Goal: Find specific page/section: Find specific page/section

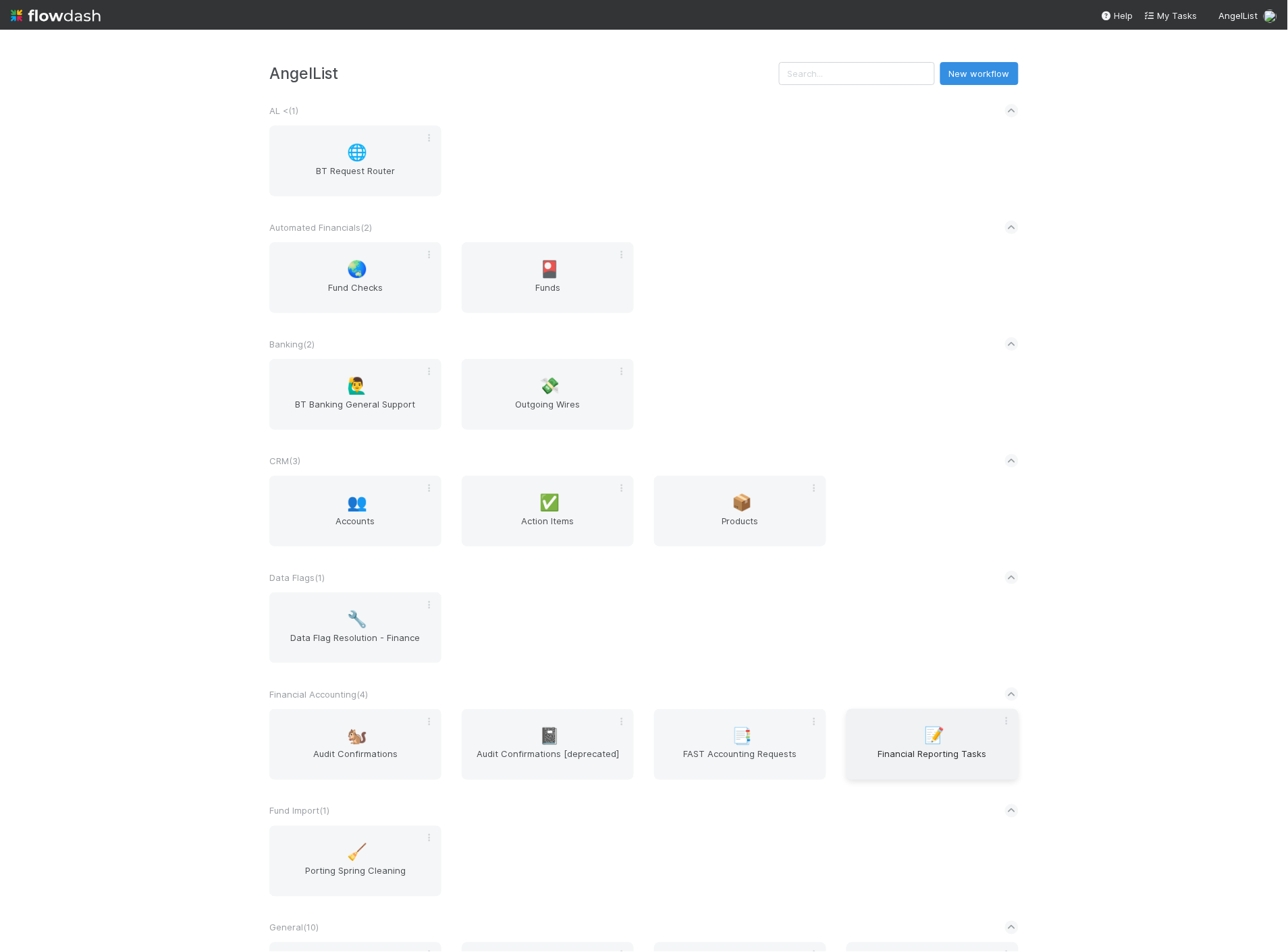
click at [910, 729] on div "📝 Financial Reporting Tasks" at bounding box center [932, 744] width 172 height 71
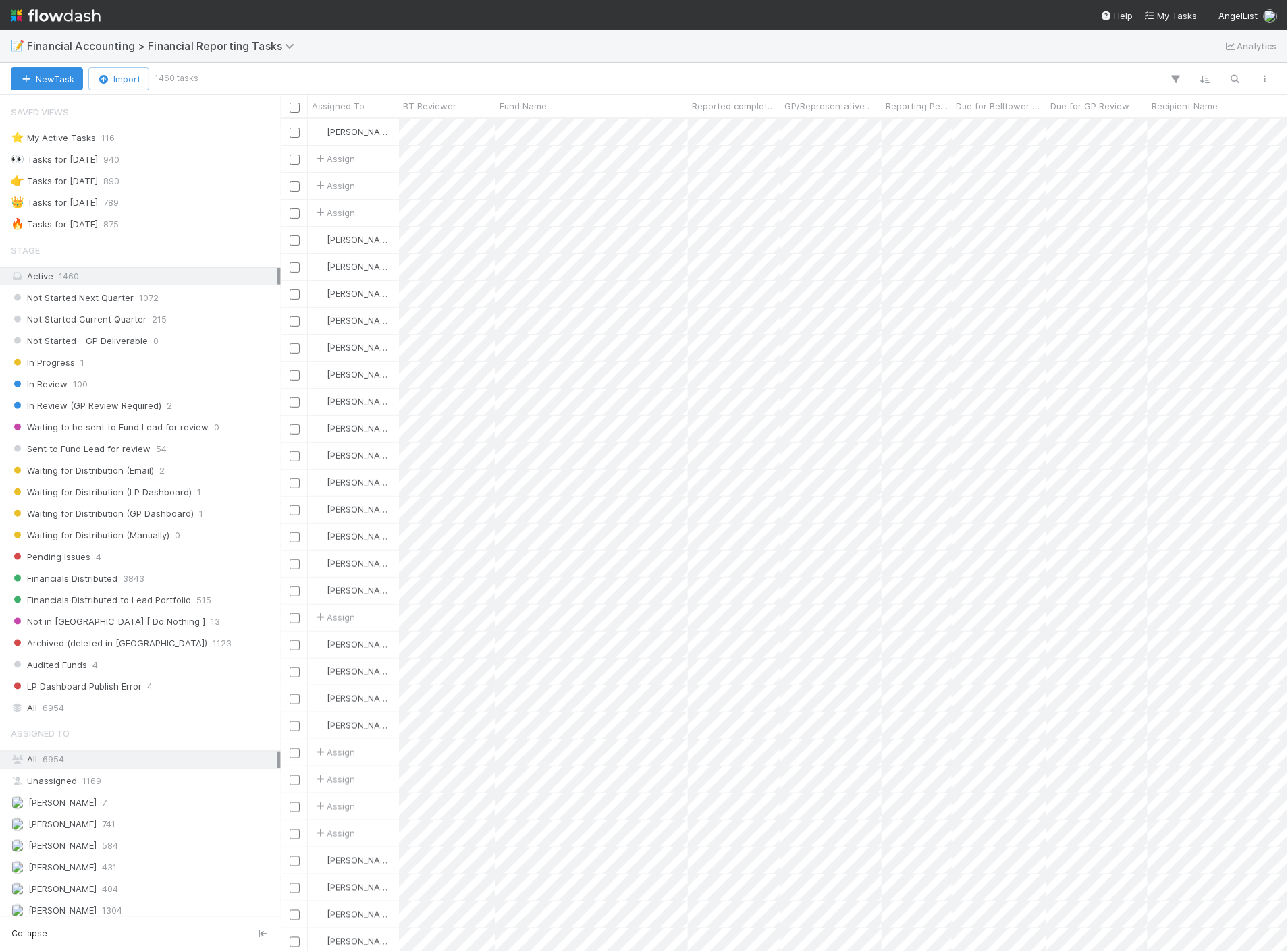
scroll to position [822, 996]
click at [89, 381] on div "In Review 100" at bounding box center [144, 384] width 266 height 17
click at [732, 111] on span "Reported completed by" at bounding box center [734, 106] width 85 height 14
click at [737, 128] on div "Sort A → Z" at bounding box center [769, 132] width 154 height 20
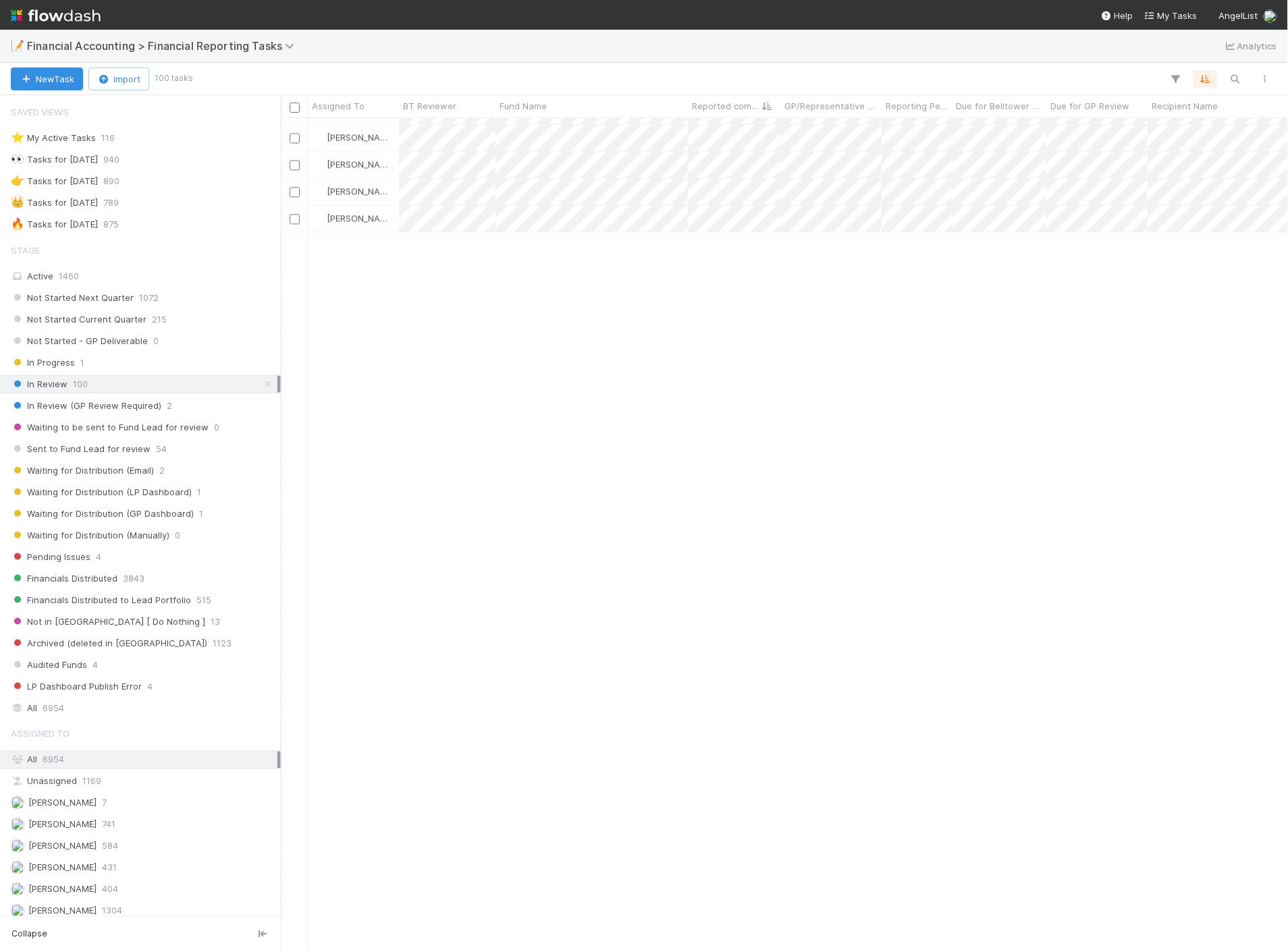
scroll to position [0, 0]
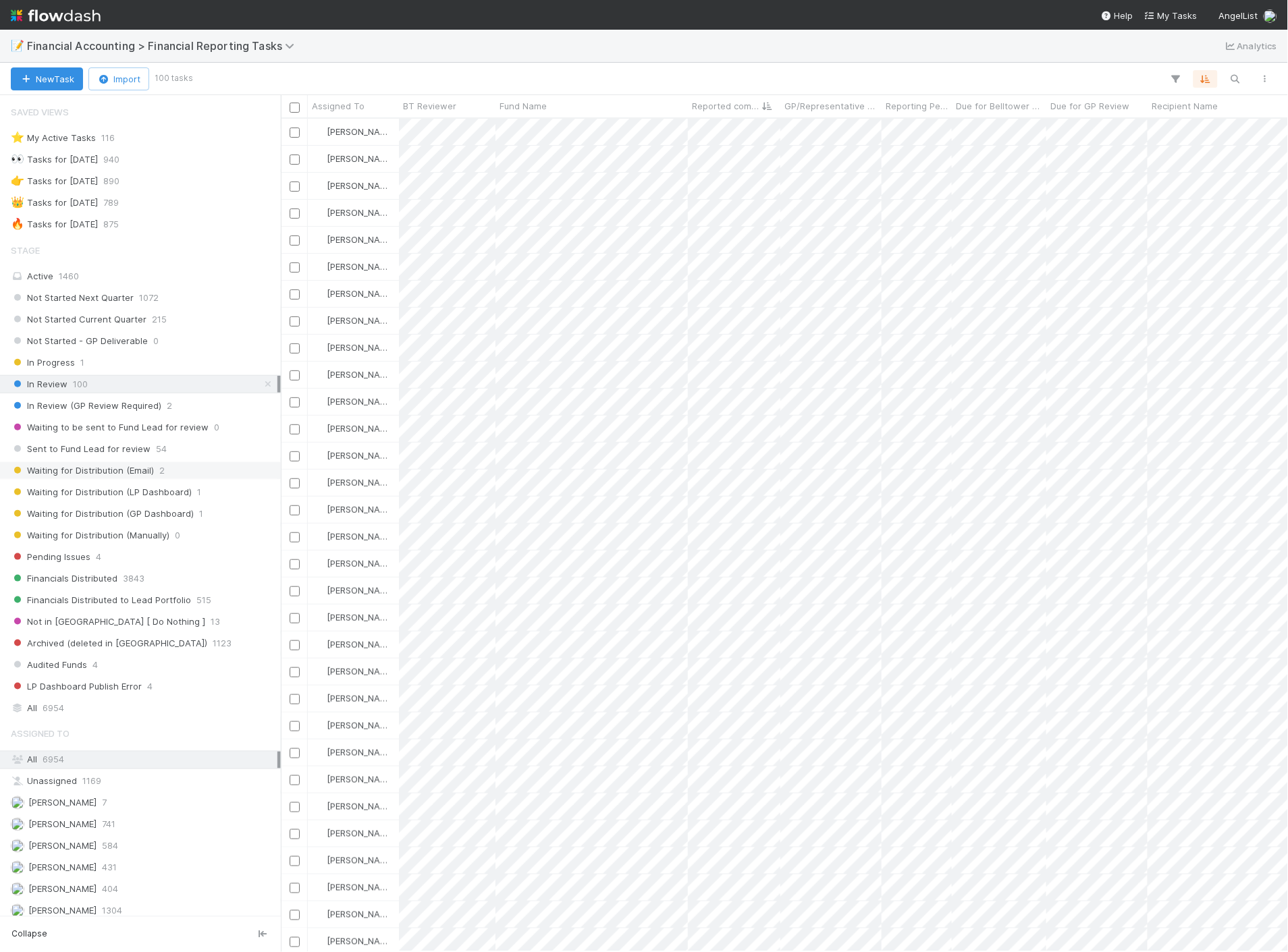
click at [136, 475] on span "Waiting for Distribution (Email)" at bounding box center [82, 470] width 143 height 17
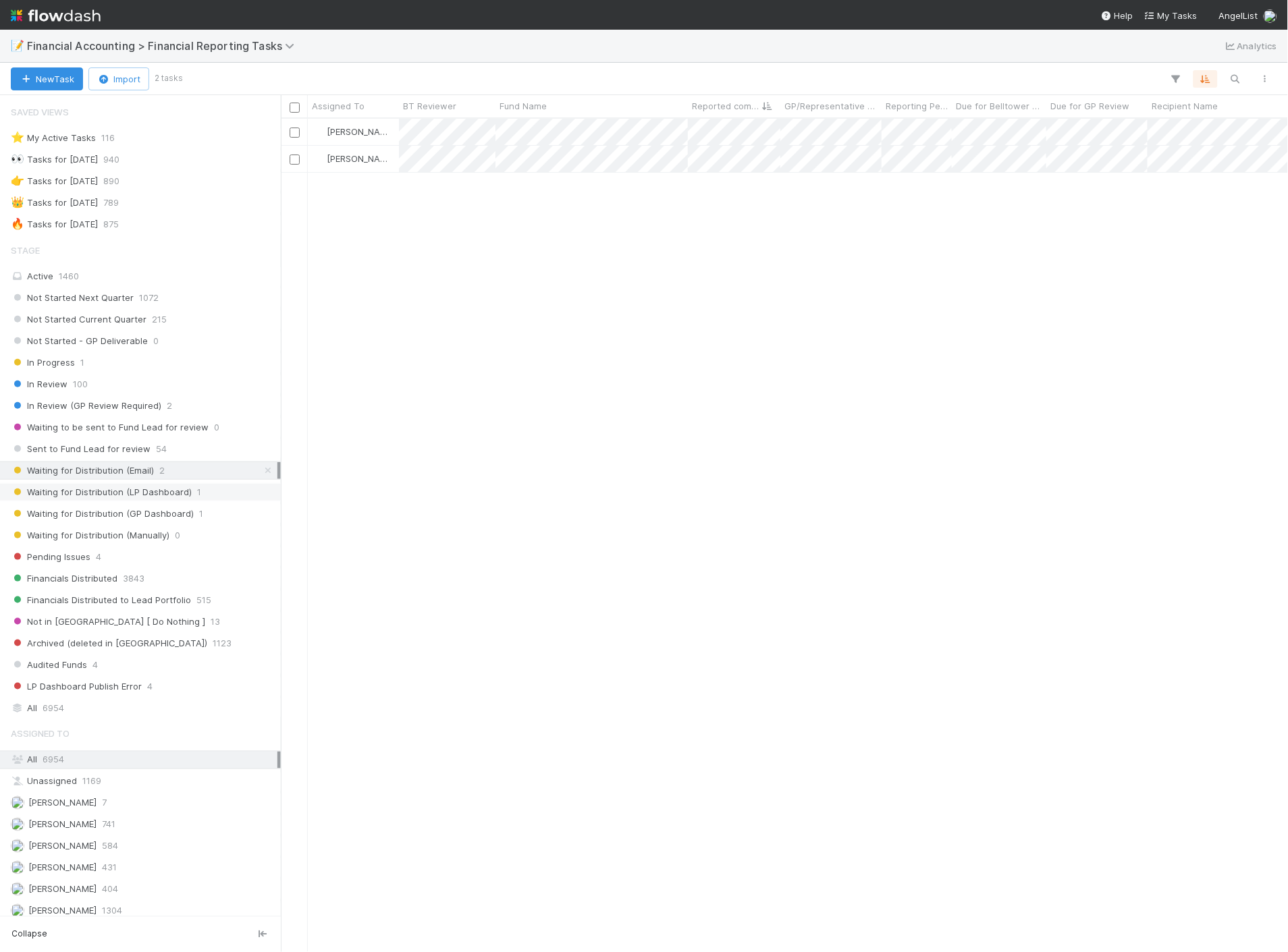
scroll to position [822, 996]
click at [140, 497] on span "Waiting for Distribution (LP Dashboard)" at bounding box center [101, 492] width 181 height 17
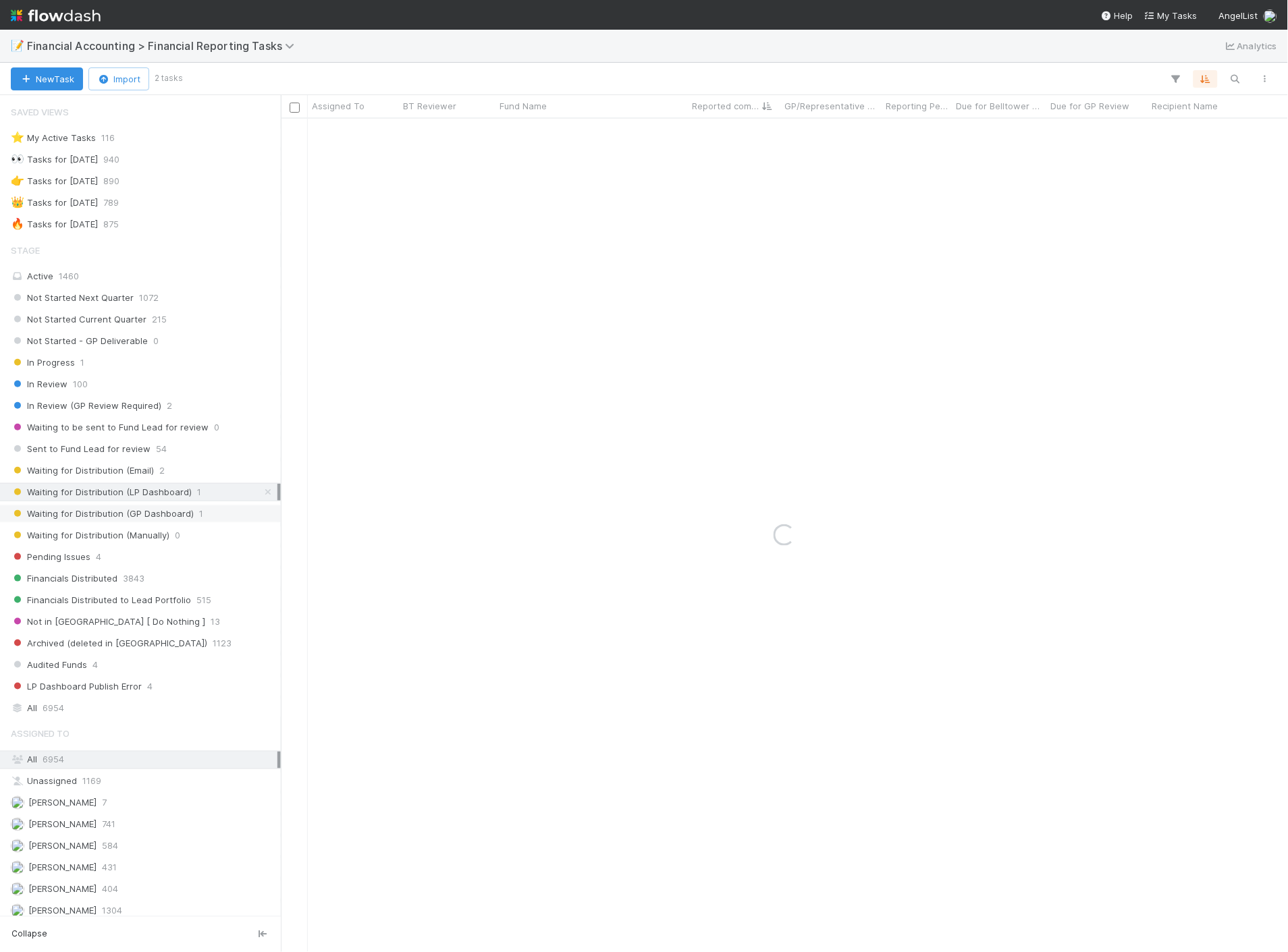
click at [142, 514] on span "Waiting for Distribution (GP Dashboard)" at bounding box center [102, 513] width 183 height 17
click at [146, 536] on span "Waiting for Distribution (Manually)" at bounding box center [90, 535] width 159 height 17
click at [79, 278] on div "Active 1460" at bounding box center [144, 276] width 266 height 17
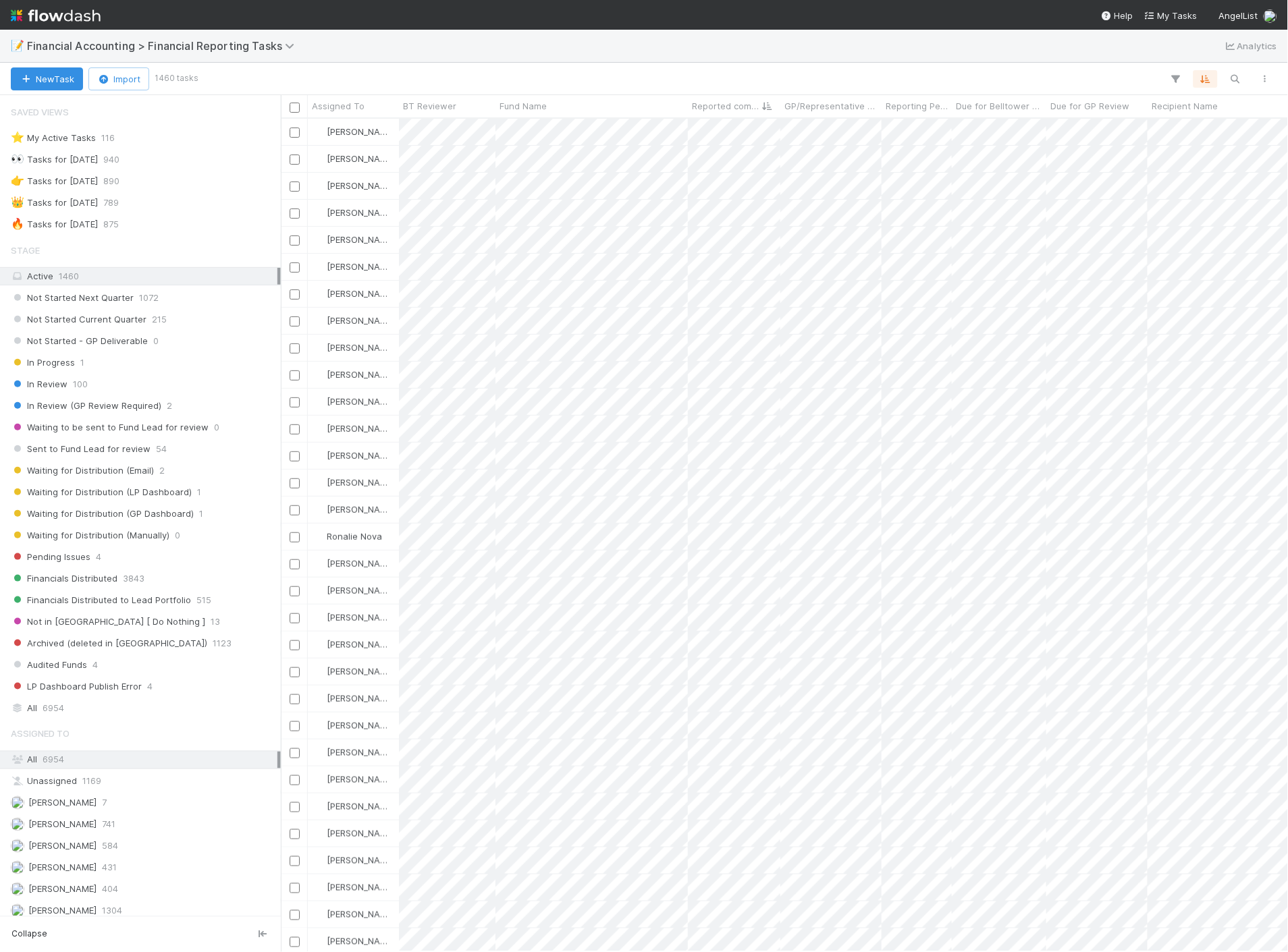
scroll to position [822, 996]
click at [65, 18] on img at bounding box center [55, 15] width 89 height 23
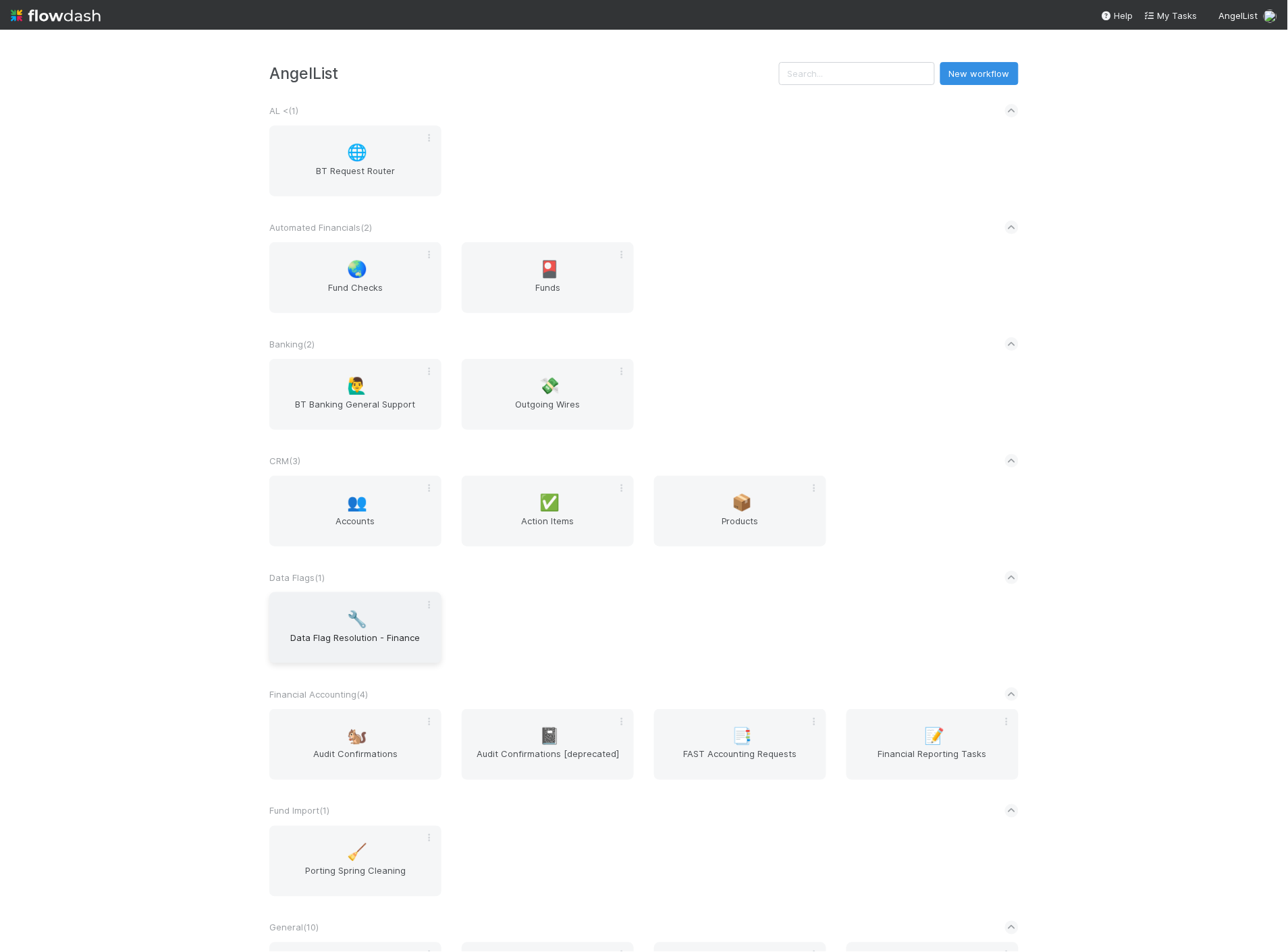
click at [349, 641] on span "Data Flag Resolution - Finance" at bounding box center [355, 643] width 161 height 27
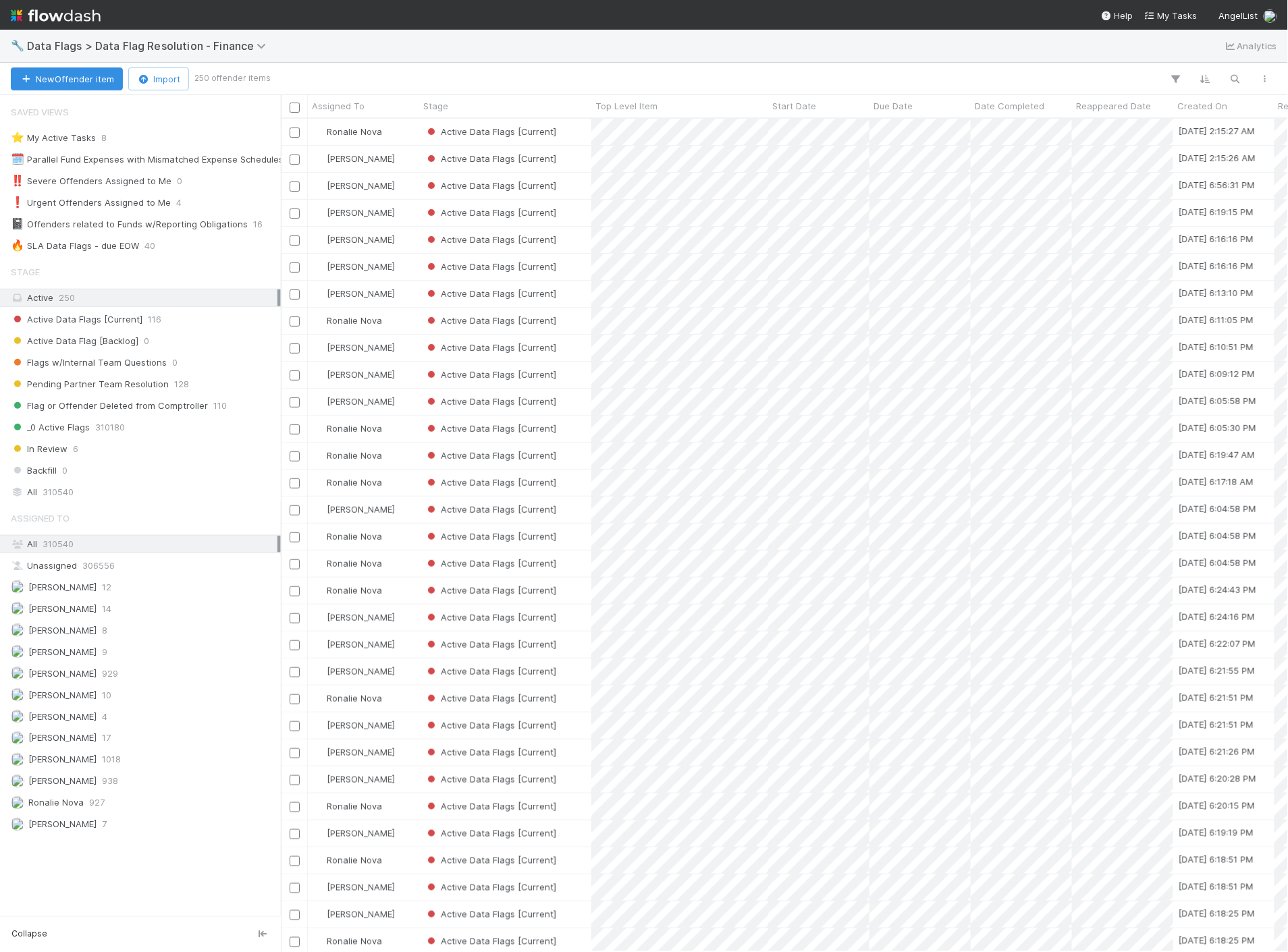
scroll to position [822, 996]
click at [58, 15] on img at bounding box center [55, 15] width 89 height 23
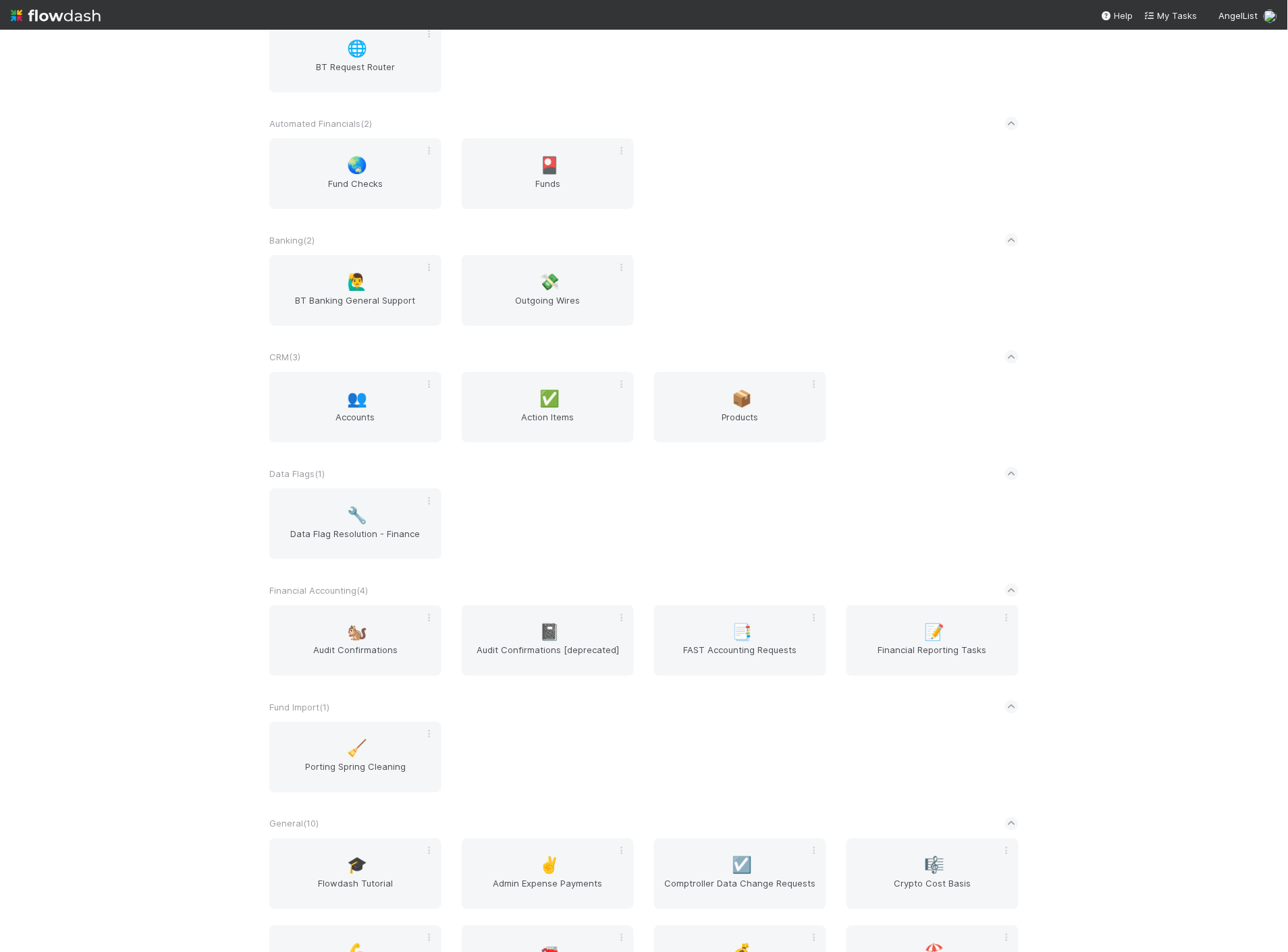
scroll to position [300, 0]
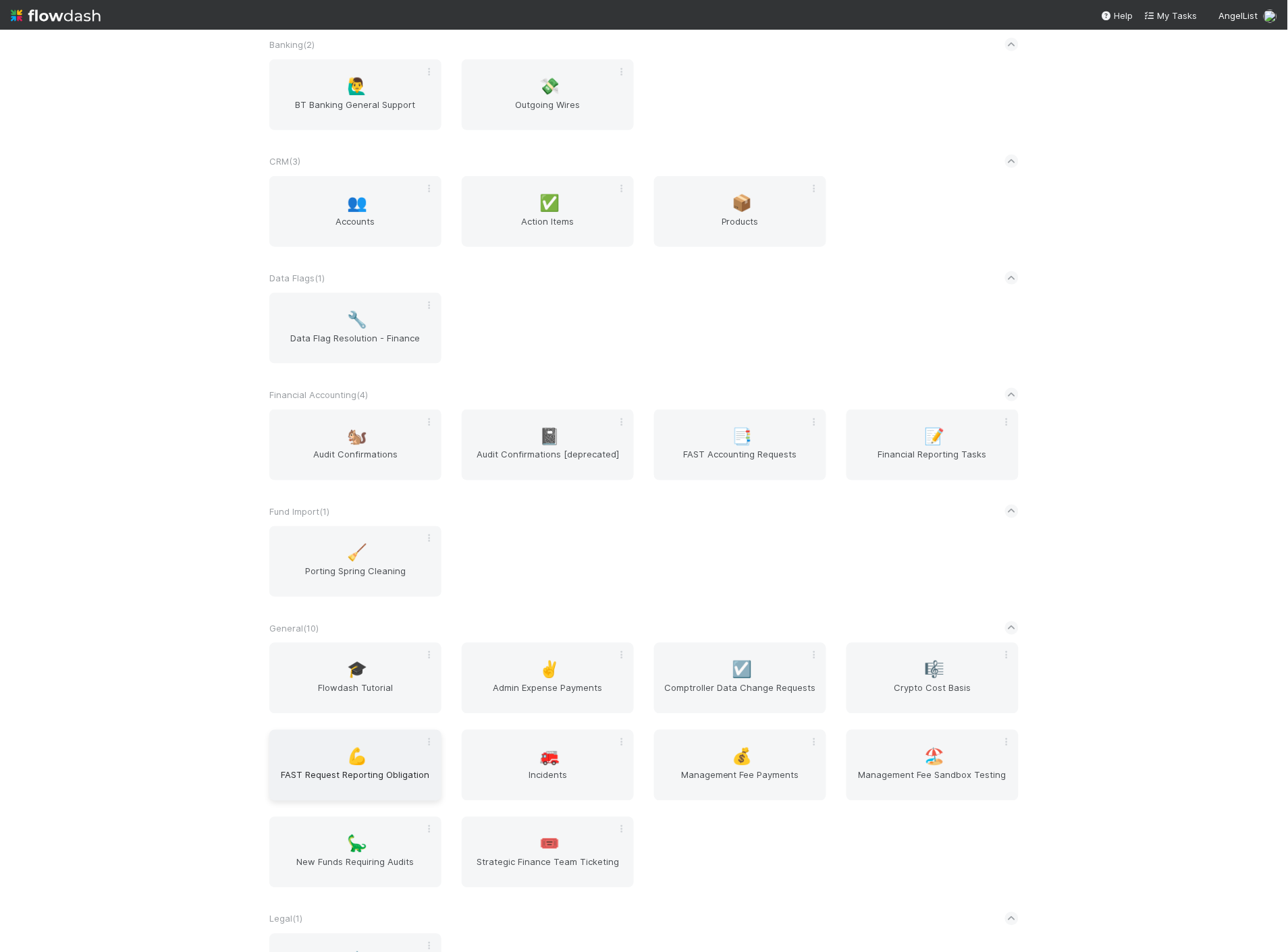
click at [390, 769] on span "FAST Request Reporting Obligation" at bounding box center [355, 782] width 161 height 27
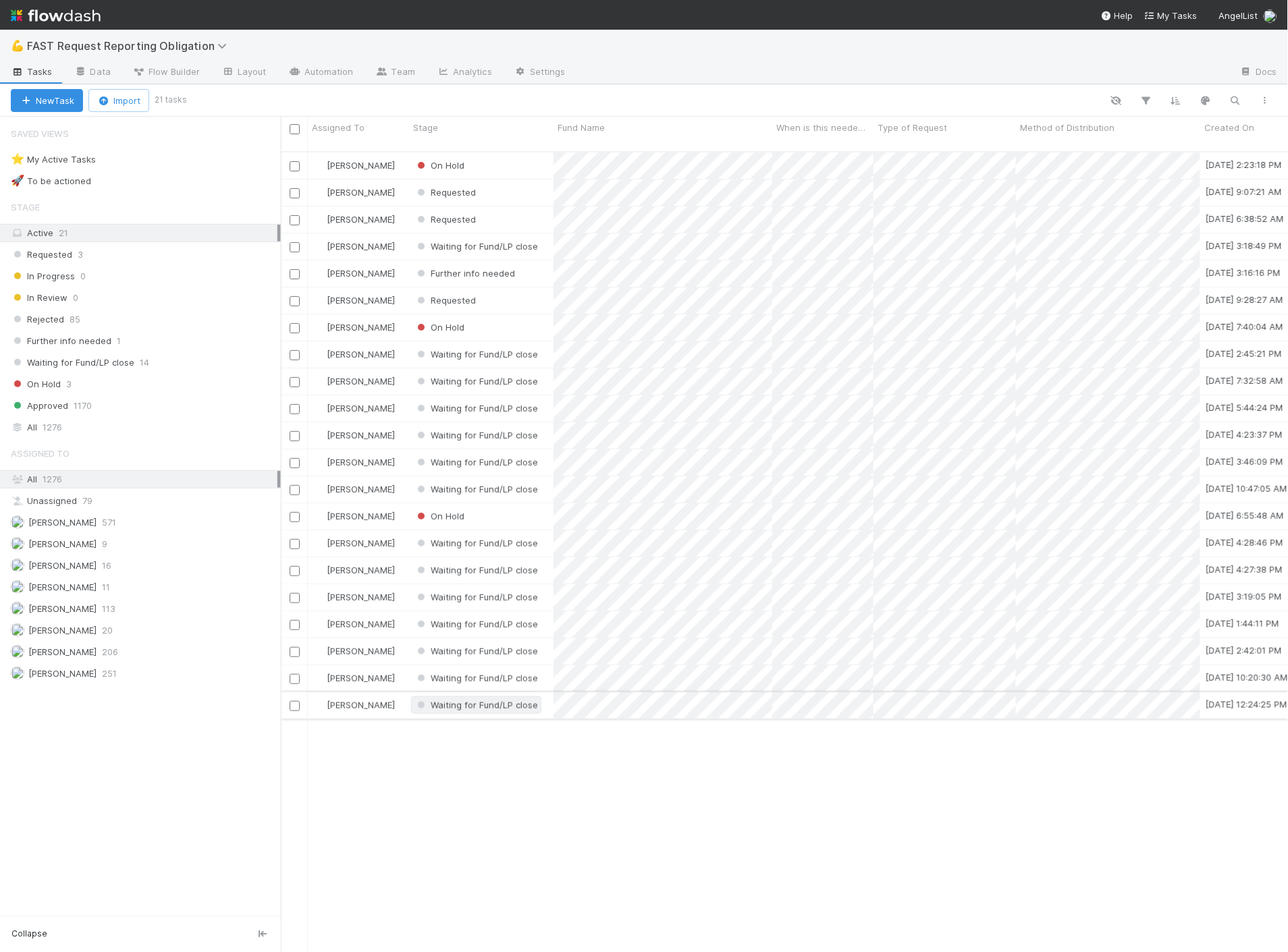
scroll to position [800, 996]
click at [514, 291] on div "Requested" at bounding box center [481, 300] width 145 height 27
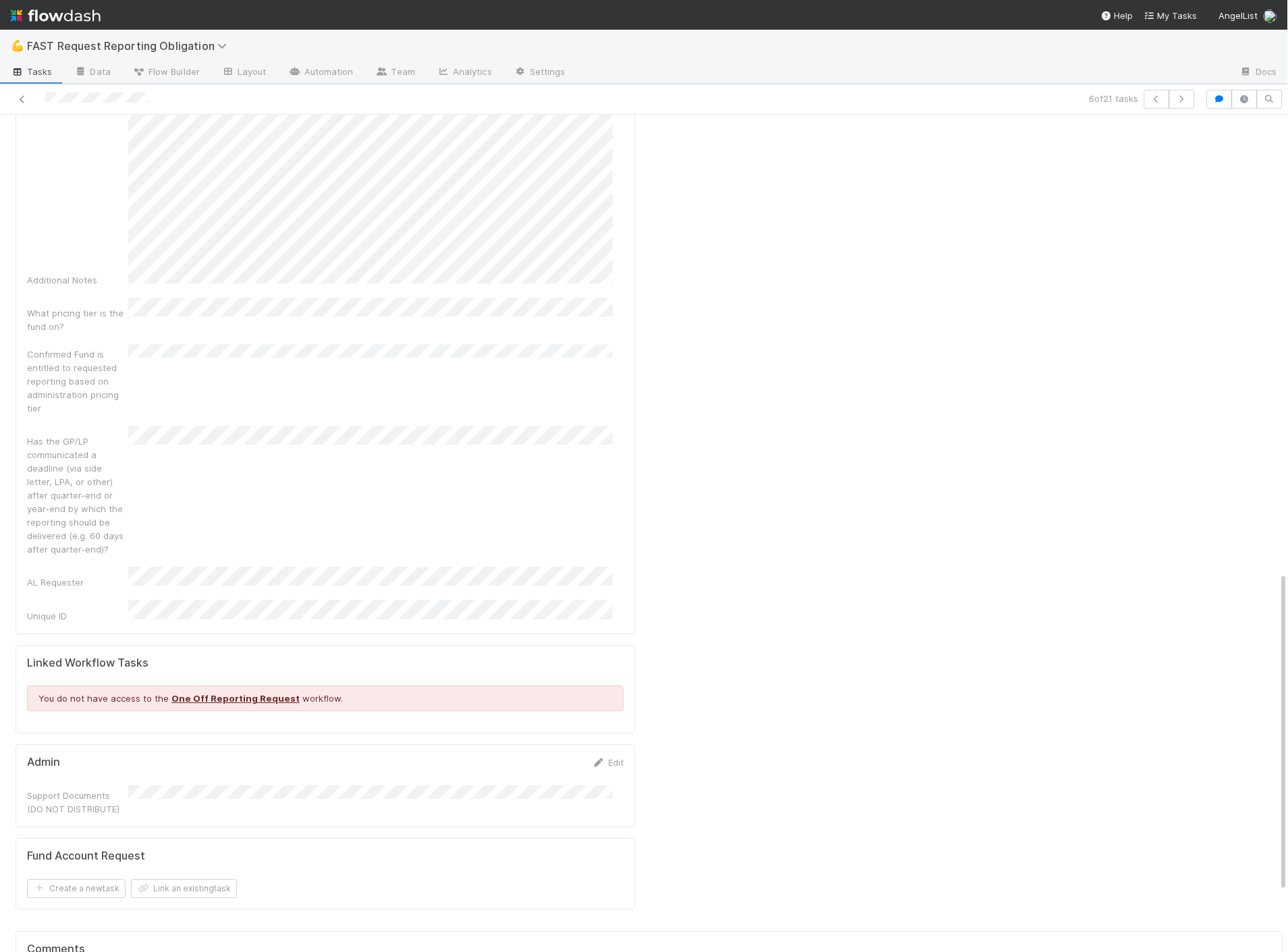
scroll to position [1199, 0]
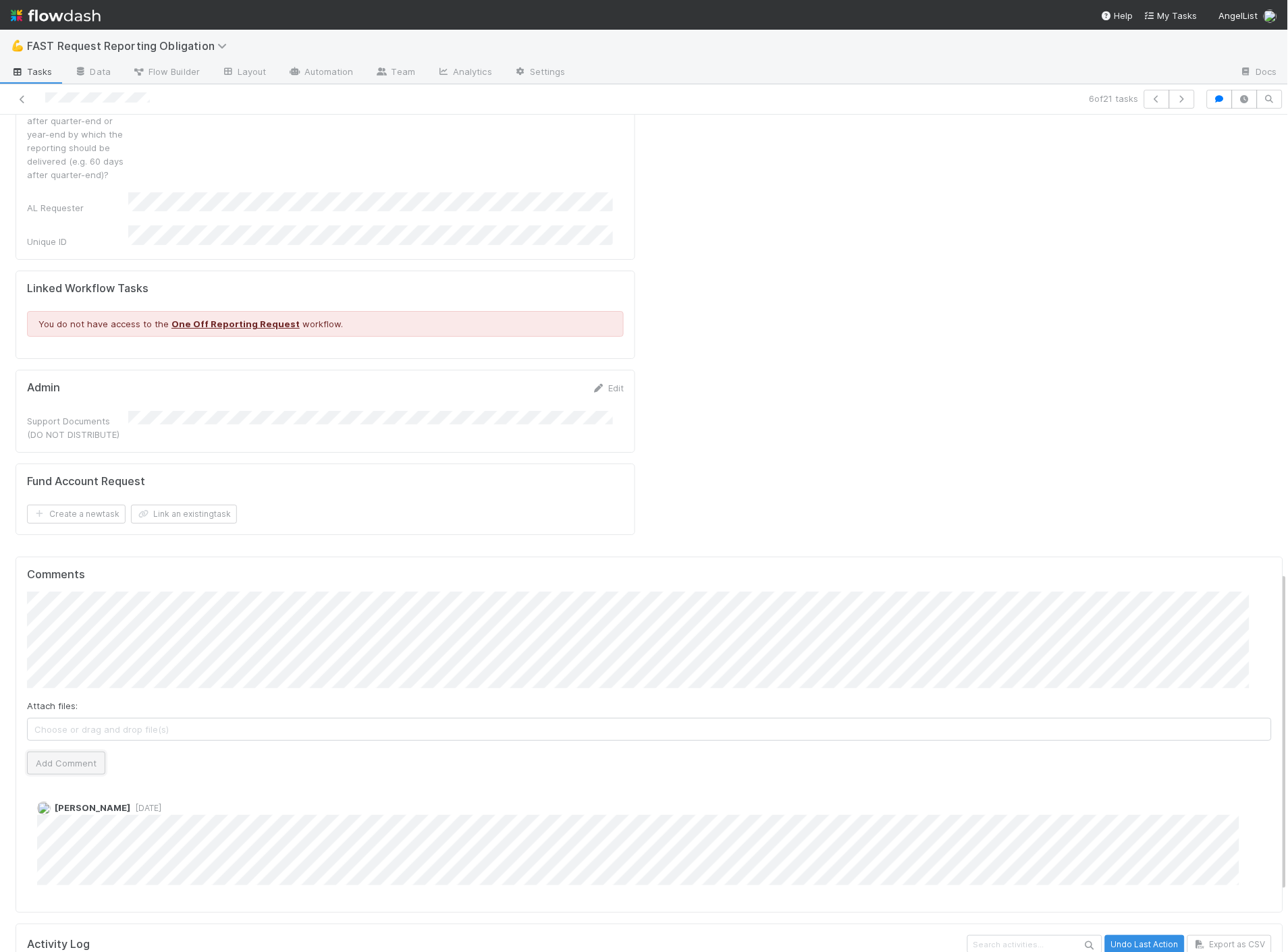
click at [48, 751] on button "Add Comment" at bounding box center [65, 762] width 78 height 23
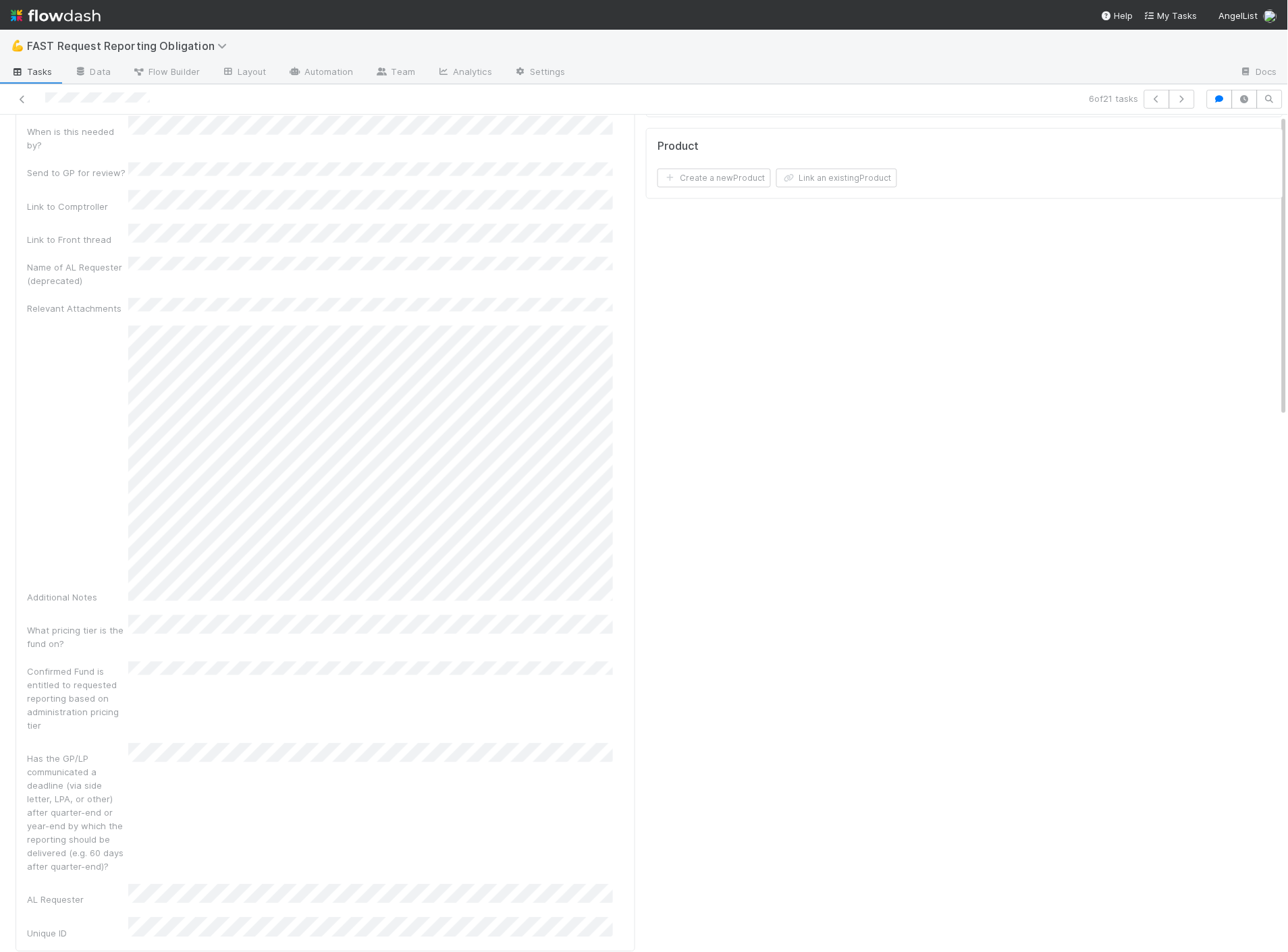
scroll to position [0, 0]
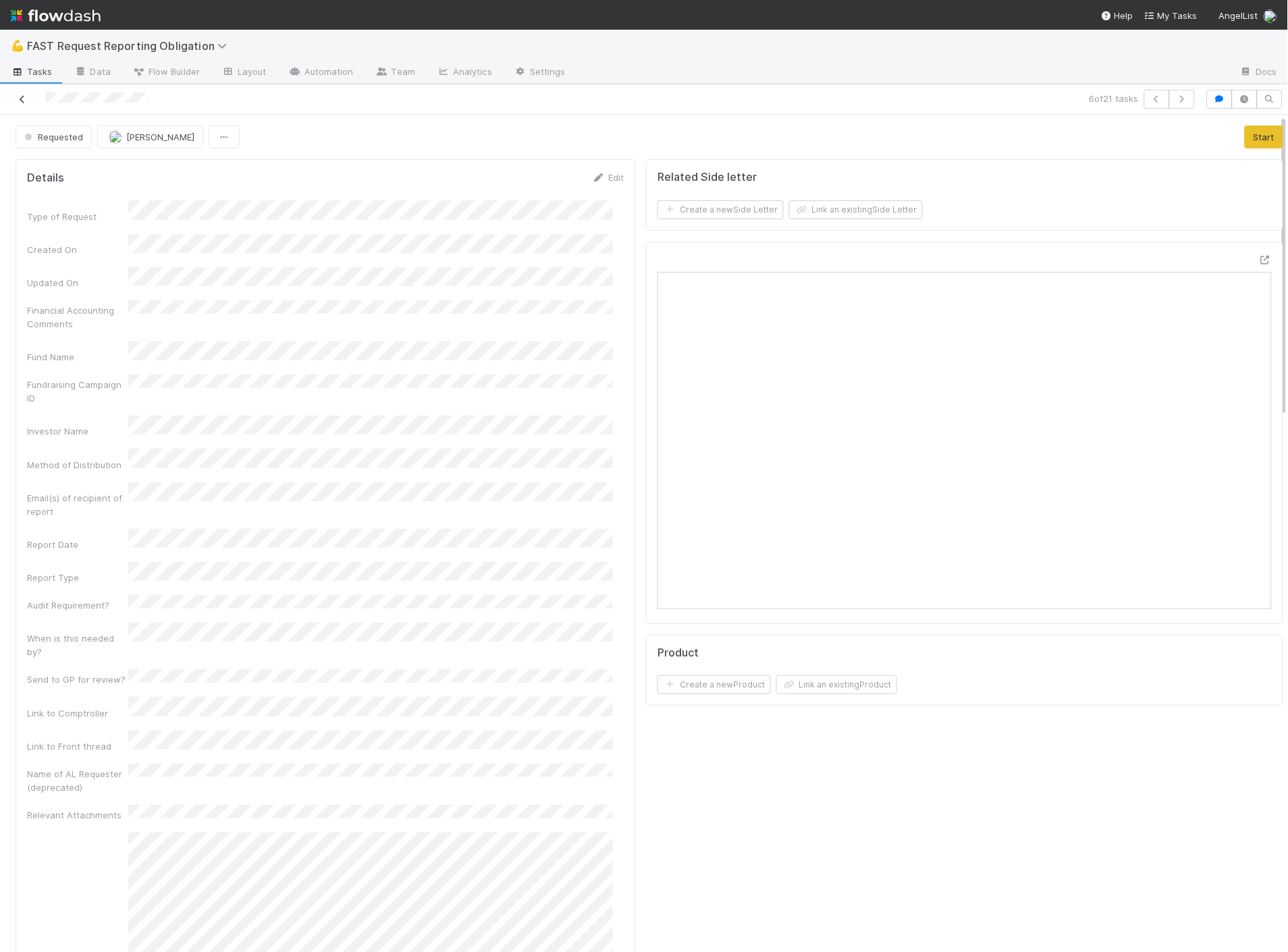
click at [21, 97] on icon at bounding box center [22, 100] width 14 height 9
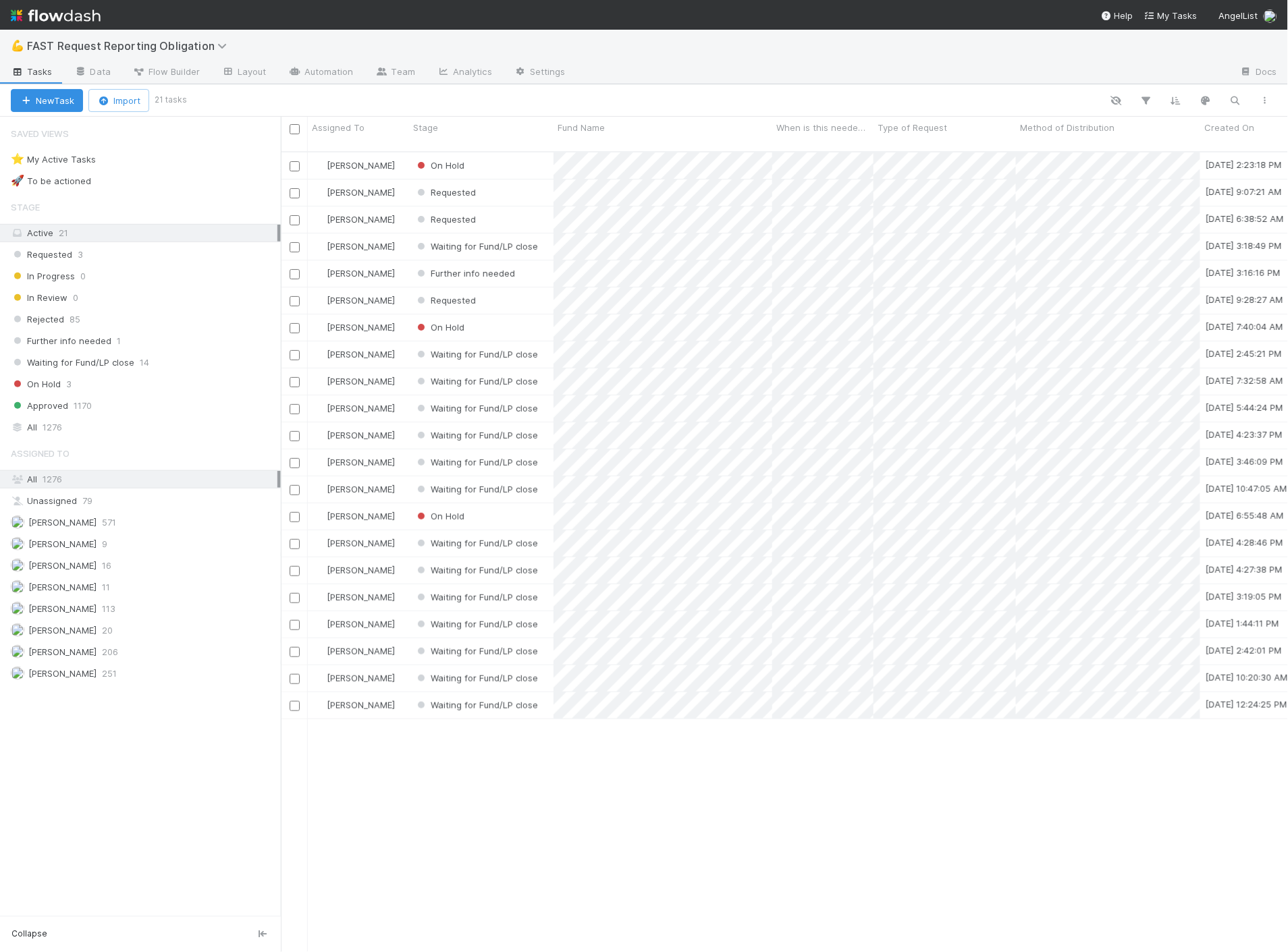
scroll to position [800, 996]
click at [31, 11] on img at bounding box center [55, 15] width 89 height 23
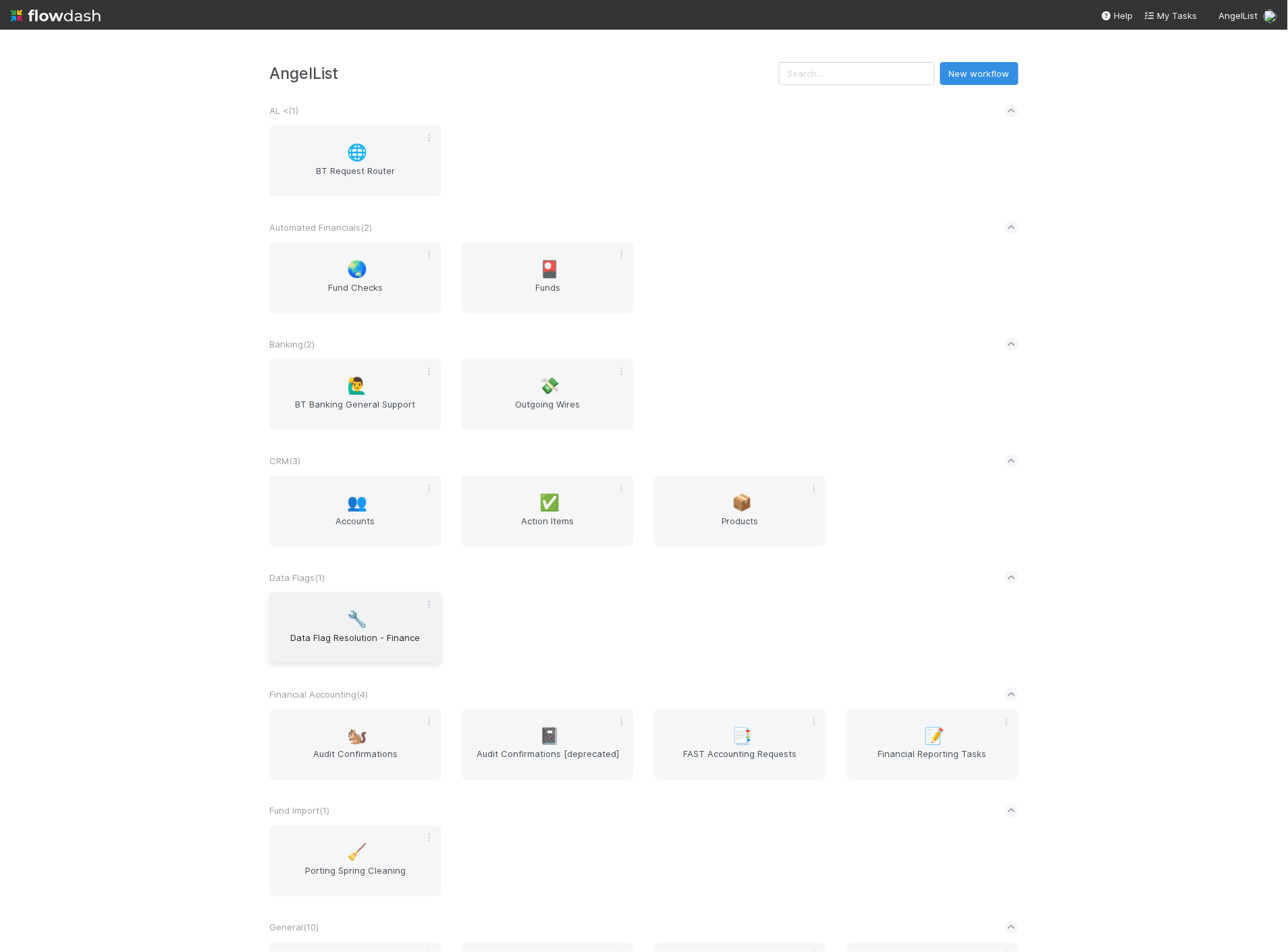
click at [389, 624] on div "🔧 Data Flag Resolution - Finance" at bounding box center [355, 628] width 172 height 71
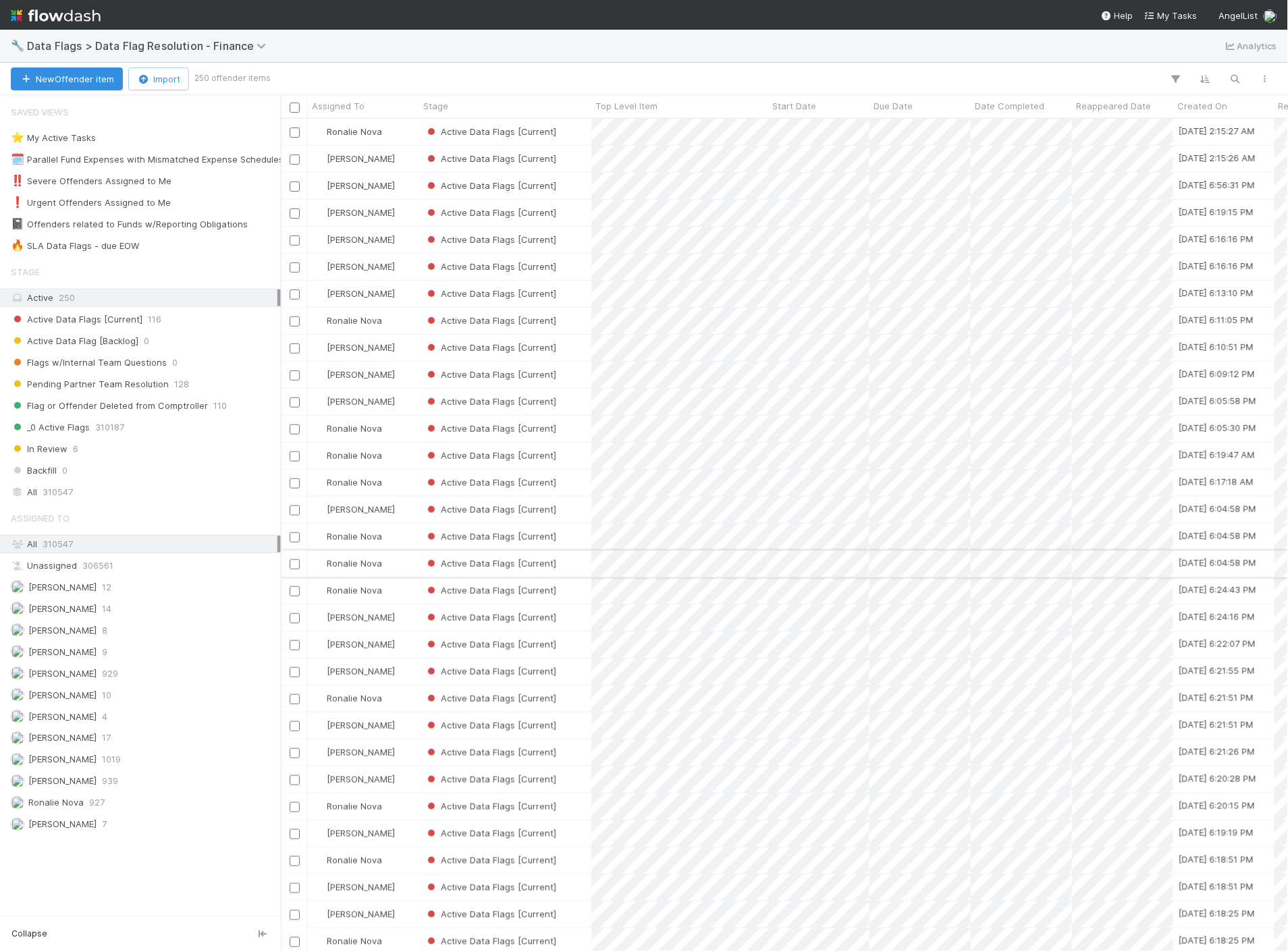
scroll to position [822, 996]
click at [49, 11] on img at bounding box center [55, 15] width 89 height 23
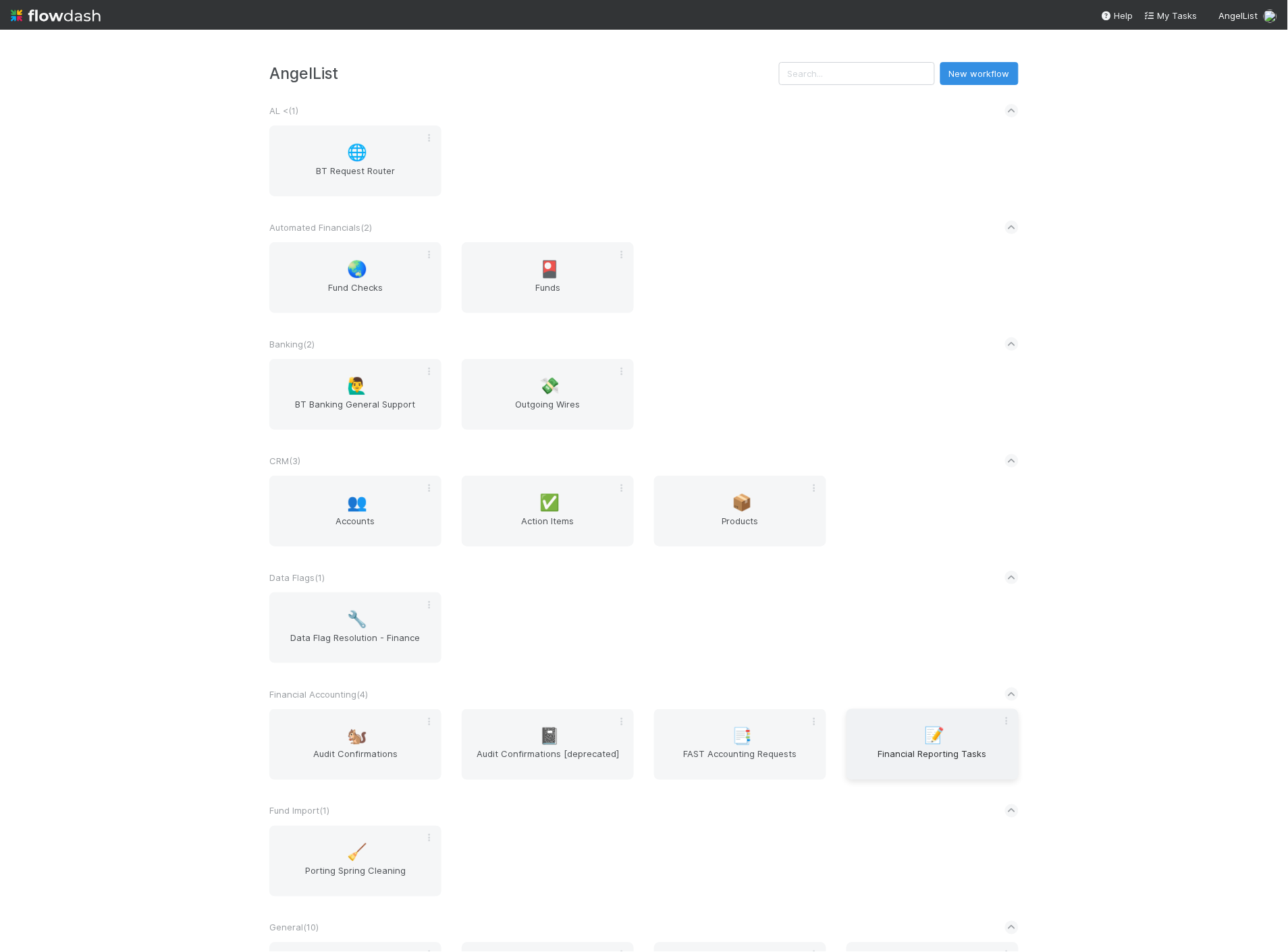
click at [946, 744] on div "📝 Financial Reporting Tasks" at bounding box center [932, 744] width 172 height 71
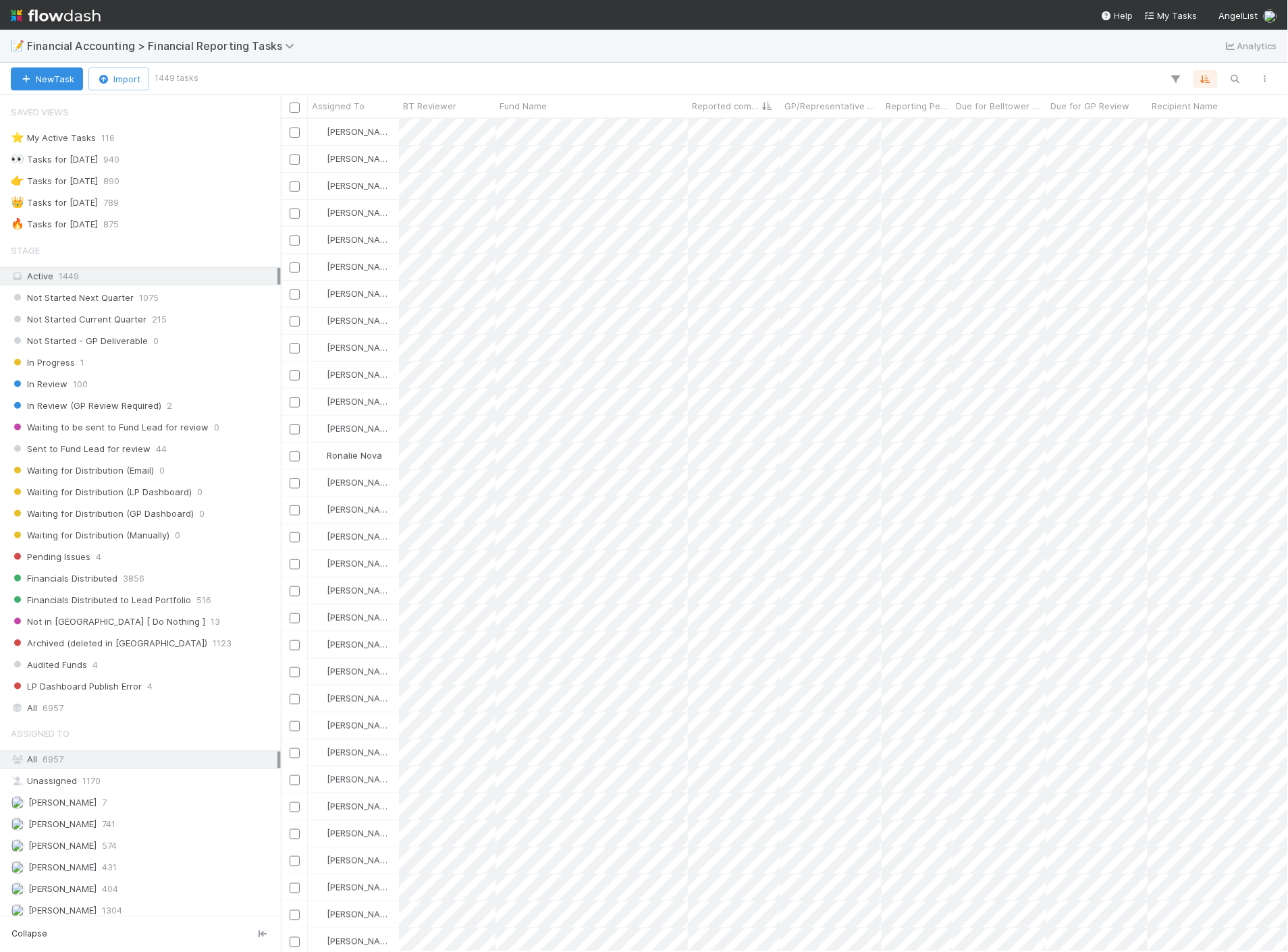
scroll to position [822, 996]
click at [136, 313] on span "Not Started Current Quarter" at bounding box center [78, 319] width 136 height 17
click at [1010, 102] on span "Quarterly Term" at bounding box center [992, 106] width 64 height 14
click at [1016, 124] on div "Sort Lower → Higher" at bounding box center [1038, 132] width 154 height 20
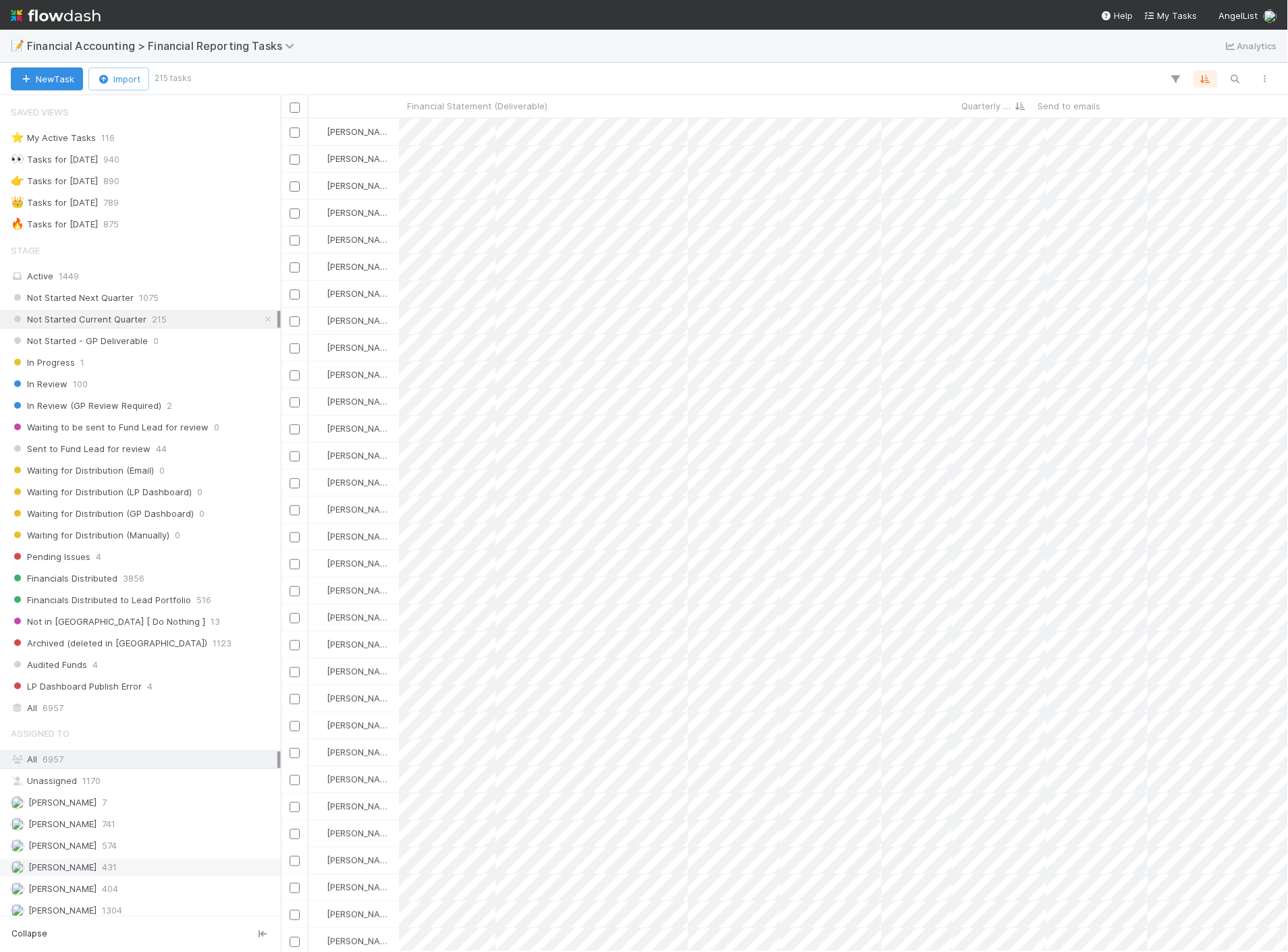
click at [108, 873] on div "Jacob Luna 431" at bounding box center [144, 868] width 266 height 17
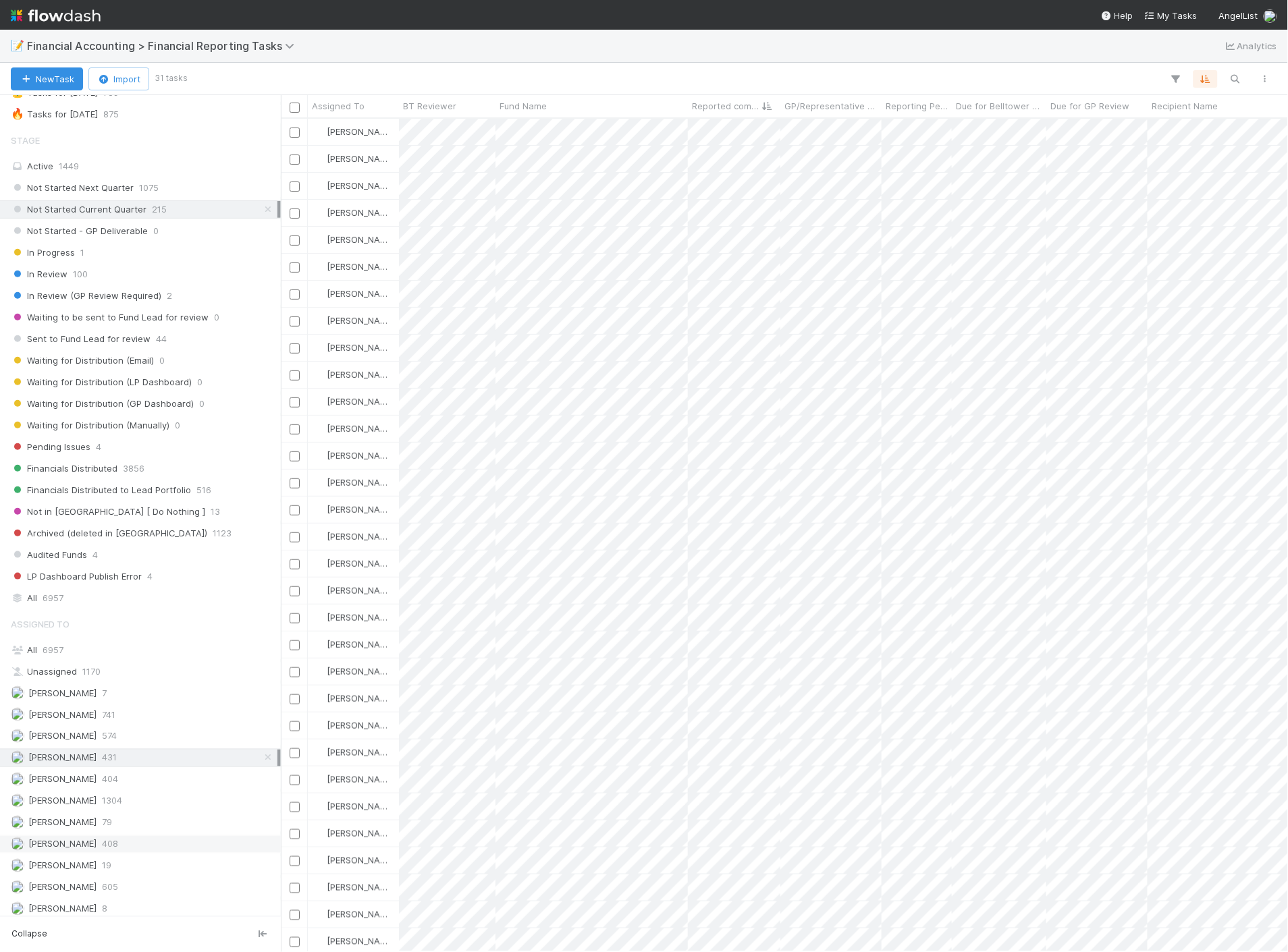
scroll to position [150, 0]
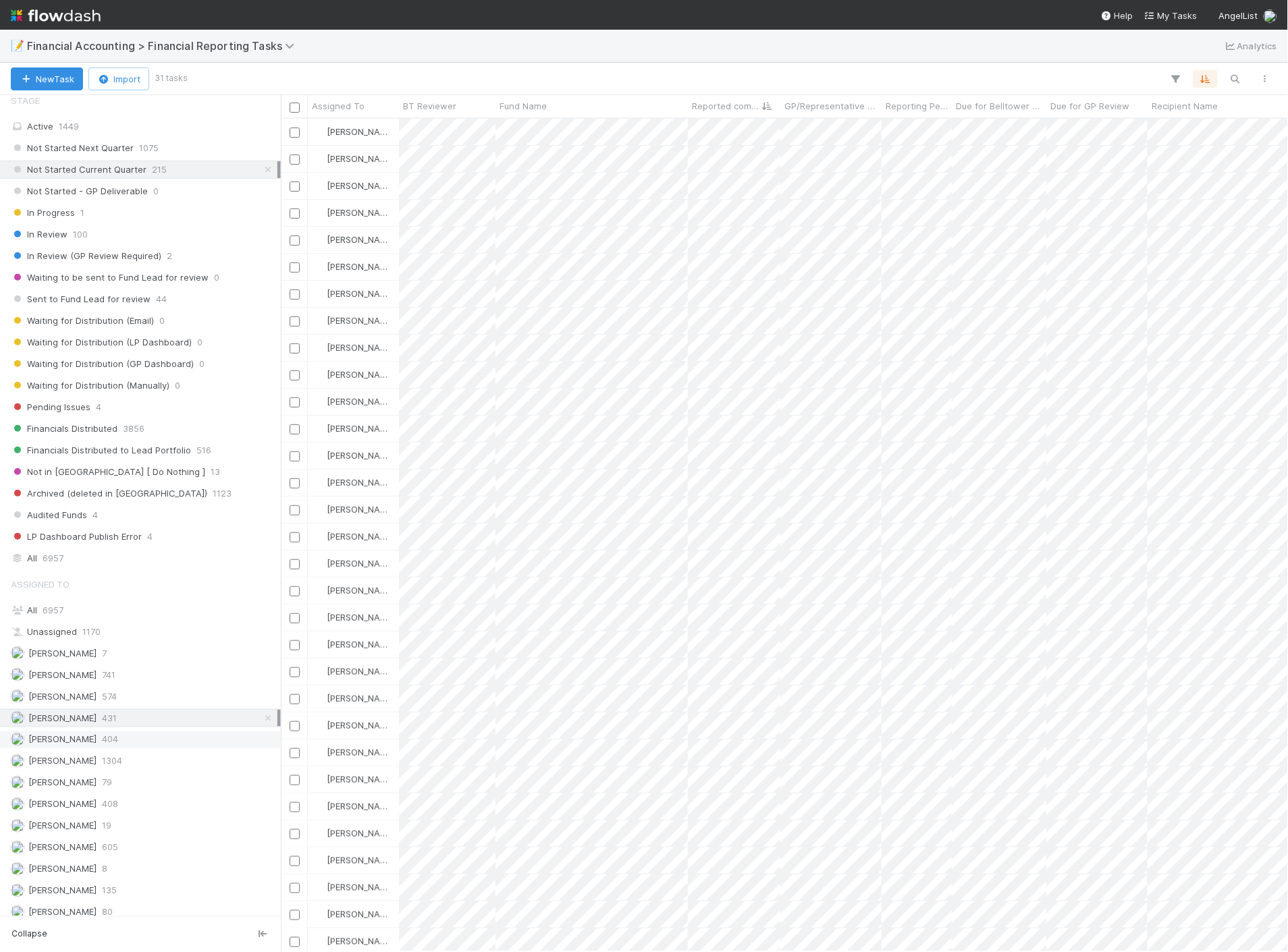
click at [102, 748] on span "404" at bounding box center [111, 740] width 17 height 17
click at [608, 101] on div "Fund Name" at bounding box center [592, 106] width 185 height 14
click at [598, 131] on div "Sort A → Z" at bounding box center [576, 132] width 154 height 20
click at [59, 11] on img at bounding box center [55, 15] width 89 height 23
